Goal: Task Accomplishment & Management: Manage account settings

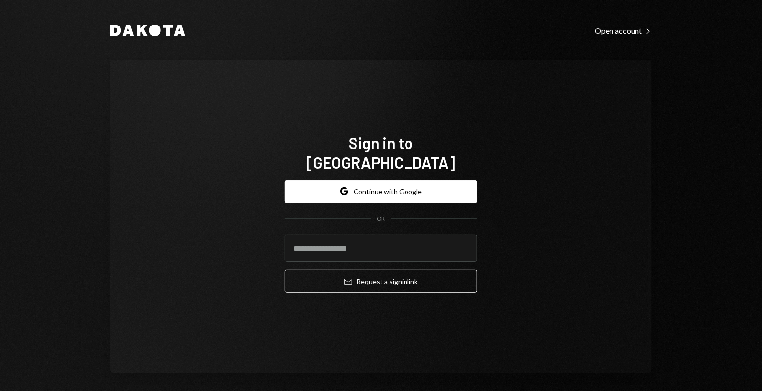
click at [332, 247] on input "email" at bounding box center [381, 247] width 192 height 27
type input "**********"
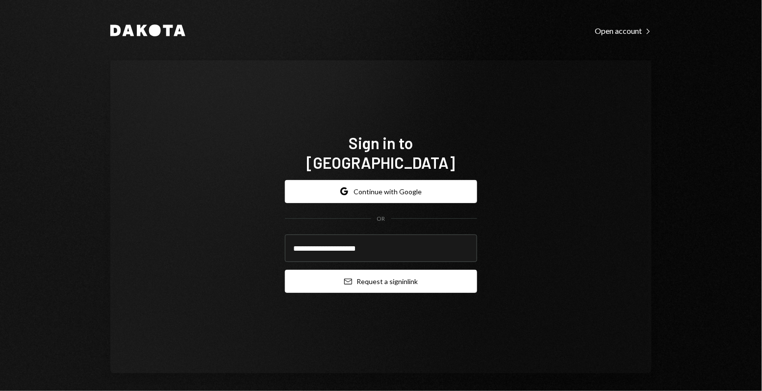
click at [338, 274] on button "Email Request a sign in link" at bounding box center [381, 281] width 192 height 23
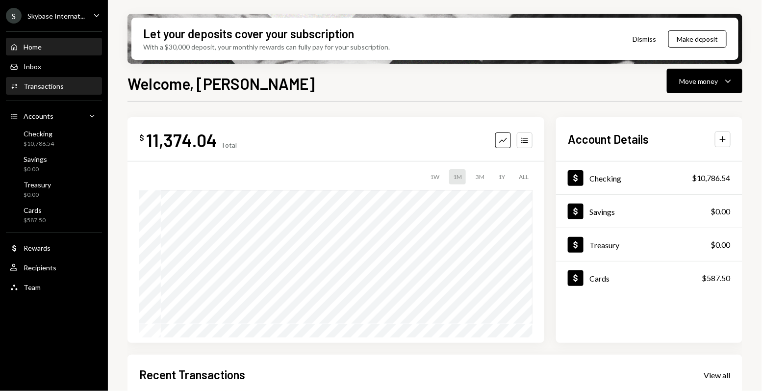
click at [66, 88] on div "Activities Transactions" at bounding box center [54, 86] width 88 height 9
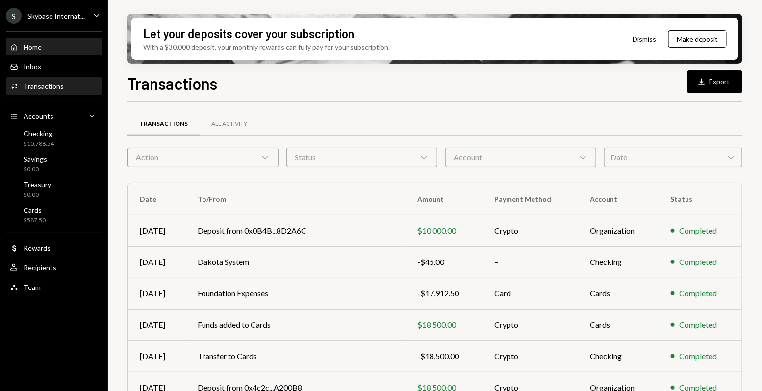
click at [55, 39] on div "Home Home" at bounding box center [54, 47] width 88 height 17
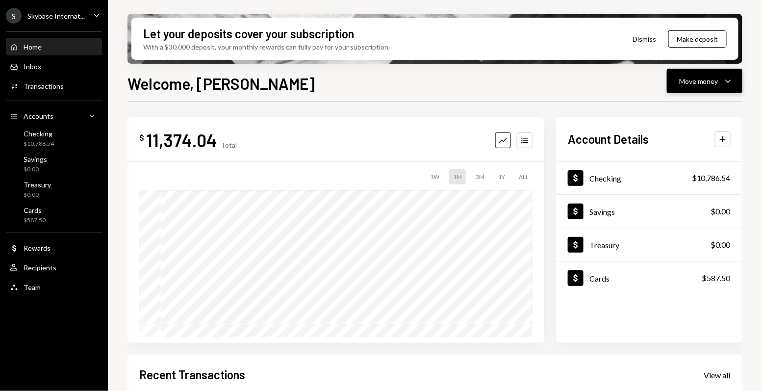
click at [691, 85] on div "Move money" at bounding box center [698, 81] width 39 height 10
click at [678, 112] on div "Send" at bounding box center [698, 110] width 72 height 10
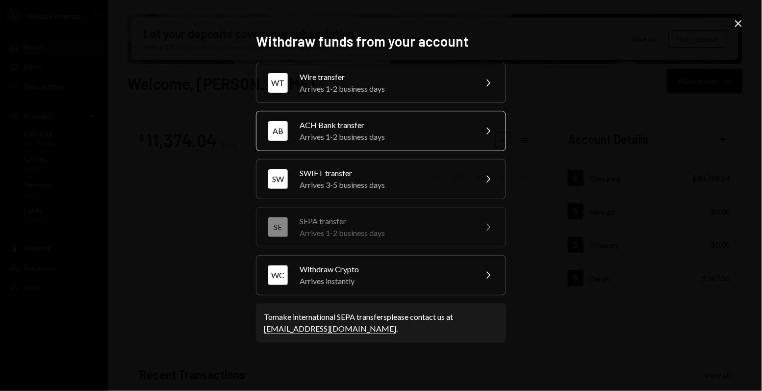
click at [440, 131] on div "Arrives 1-2 business days" at bounding box center [385, 137] width 171 height 12
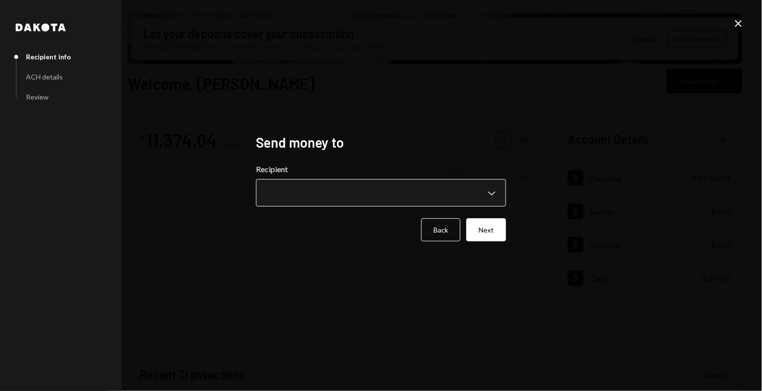
click at [423, 195] on body "S Skybase Internat... Caret Down Home Home Inbox Inbox Activities Transactions …" at bounding box center [381, 195] width 762 height 391
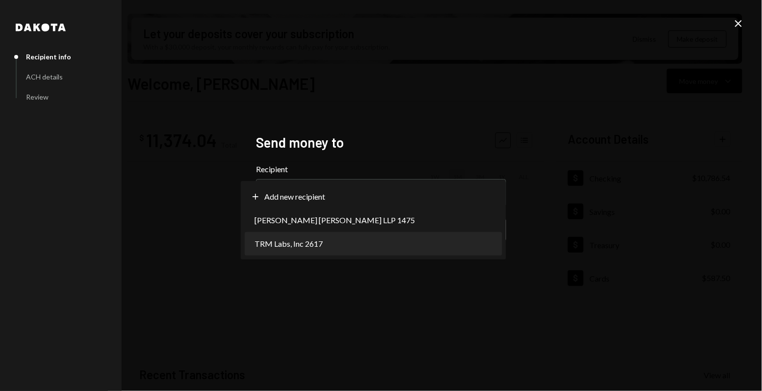
select select "**********"
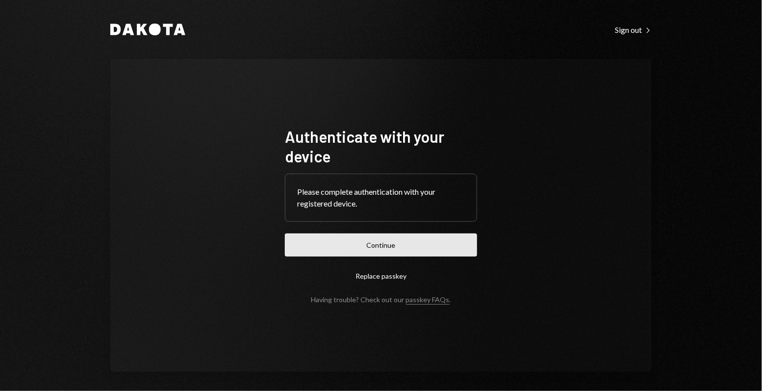
click at [332, 251] on button "Continue" at bounding box center [381, 244] width 192 height 23
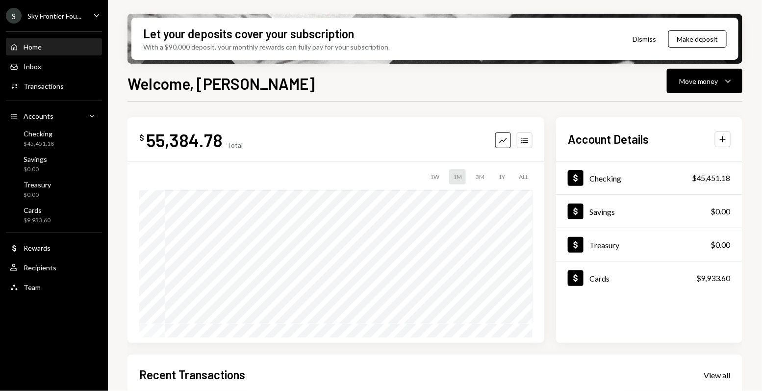
click at [75, 16] on div "Sky Frontier Fou..." at bounding box center [54, 16] width 54 height 8
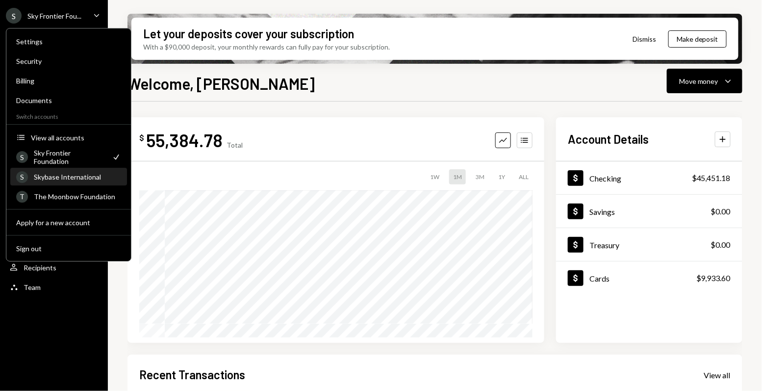
click at [65, 182] on div "S Skybase International" at bounding box center [68, 177] width 105 height 17
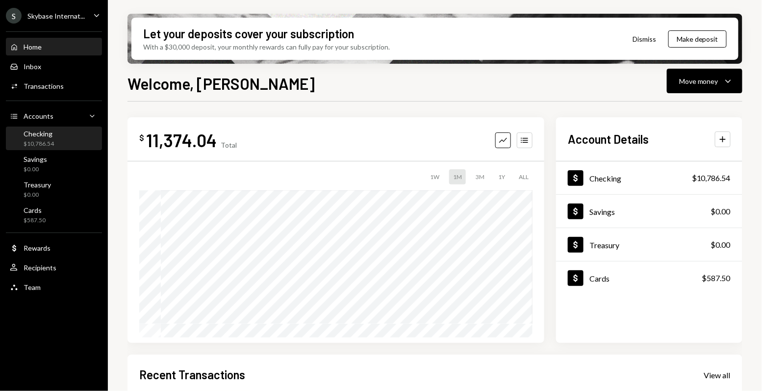
click at [72, 137] on div "Checking $10,786.54" at bounding box center [54, 139] width 88 height 19
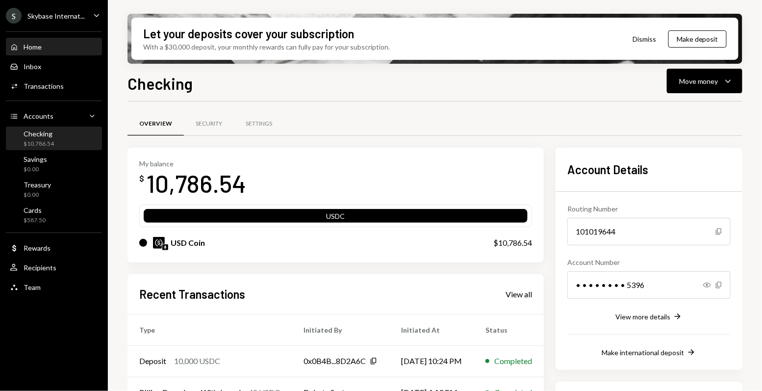
click at [54, 51] on div "Home Home" at bounding box center [54, 47] width 88 height 9
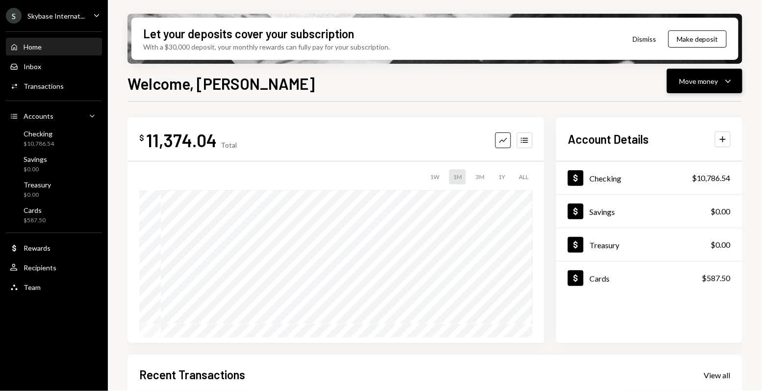
click at [704, 84] on div "Move money" at bounding box center [698, 81] width 39 height 10
click at [693, 103] on div "Withdraw Send" at bounding box center [690, 111] width 98 height 22
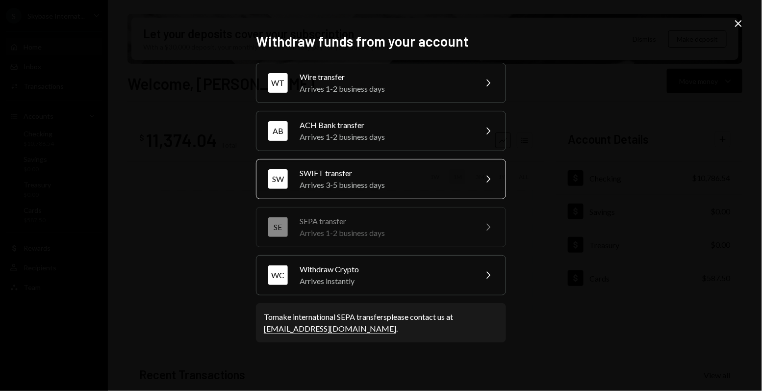
click at [397, 182] on div "Arrives 3-5 business days" at bounding box center [385, 185] width 171 height 12
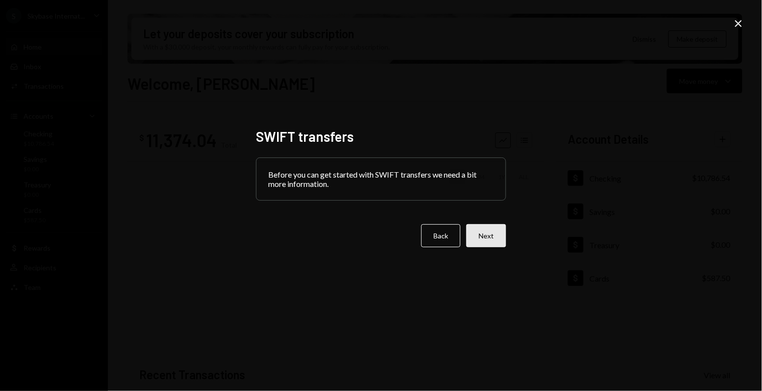
click at [484, 234] on button "Next" at bounding box center [486, 235] width 40 height 23
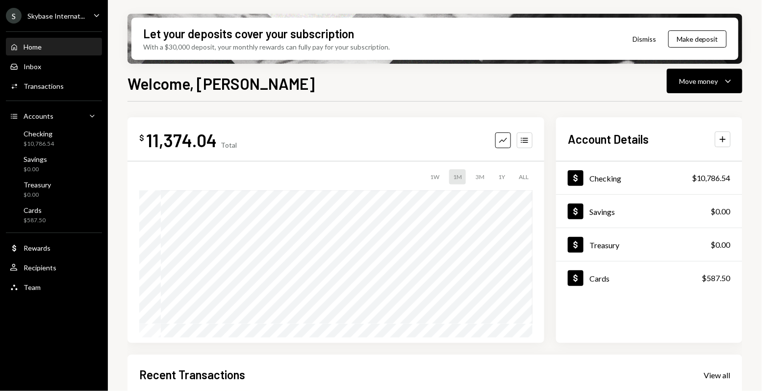
click at [73, 17] on div "Skybase Internat..." at bounding box center [55, 16] width 57 height 8
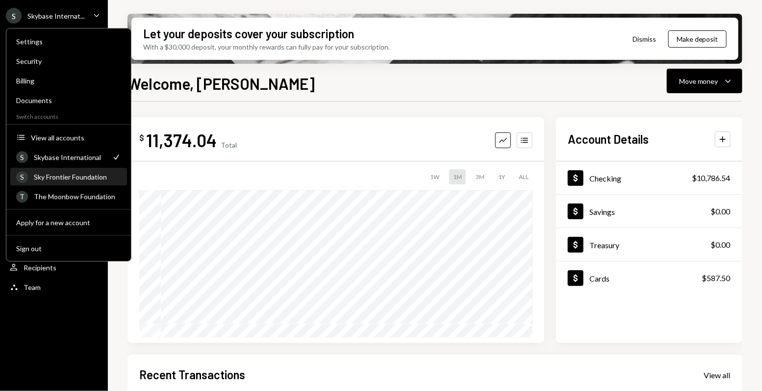
click at [110, 174] on div "Sky Frontier Foundation" at bounding box center [77, 177] width 87 height 8
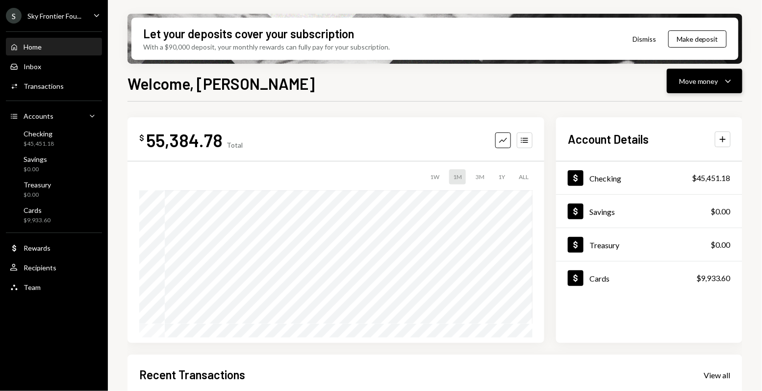
click at [677, 80] on button "Move money Caret Down" at bounding box center [705, 81] width 76 height 25
click at [677, 130] on div "Transfer" at bounding box center [698, 133] width 72 height 10
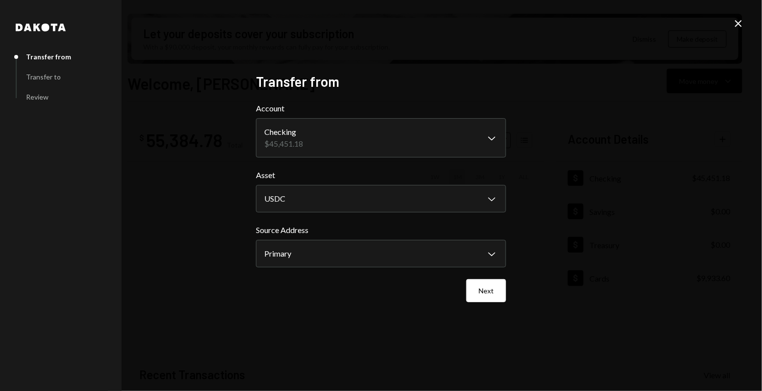
click at [746, 26] on div "**********" at bounding box center [381, 195] width 762 height 391
click at [741, 26] on icon at bounding box center [738, 23] width 7 height 7
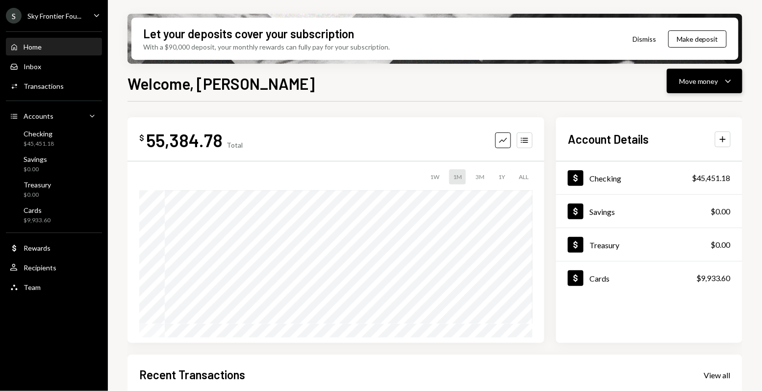
click at [692, 78] on div "Move money" at bounding box center [698, 81] width 39 height 10
click at [671, 117] on div "Withdraw Send" at bounding box center [690, 111] width 98 height 22
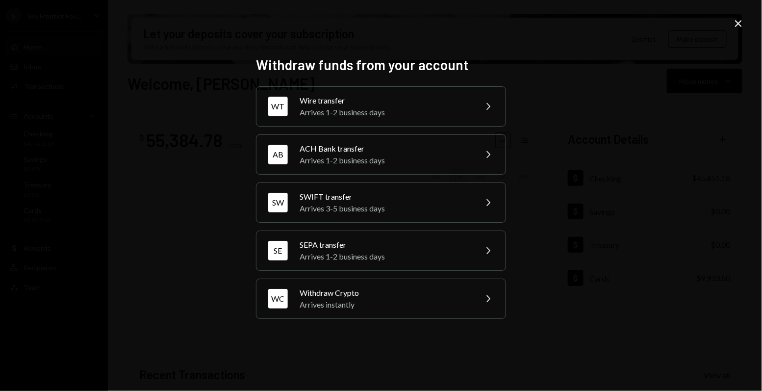
click at [743, 28] on icon "Close" at bounding box center [739, 24] width 12 height 12
